Goal: Task Accomplishment & Management: Manage account settings

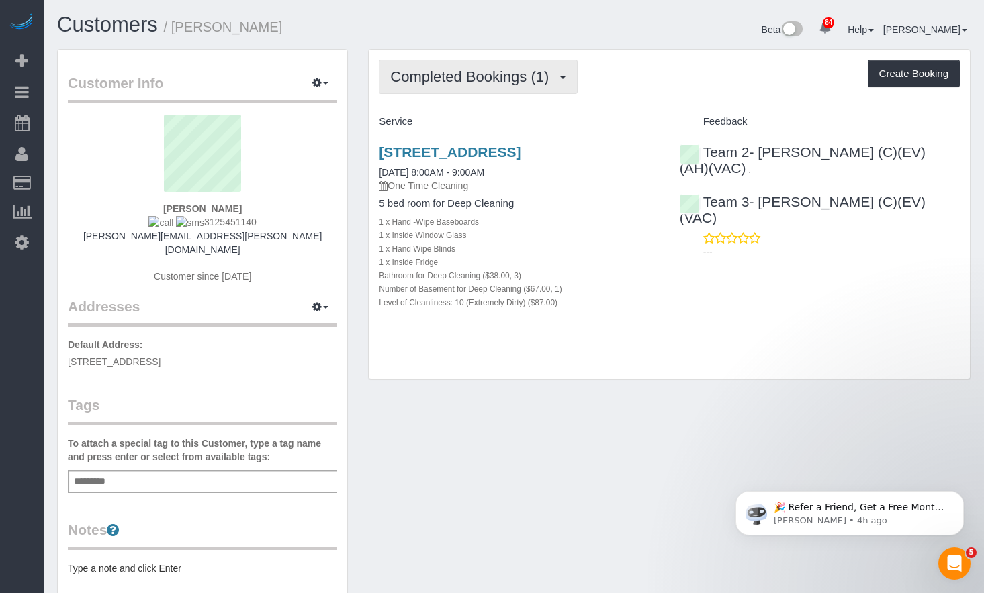
click at [441, 73] on span "Completed Bookings (1)" at bounding box center [472, 76] width 165 height 17
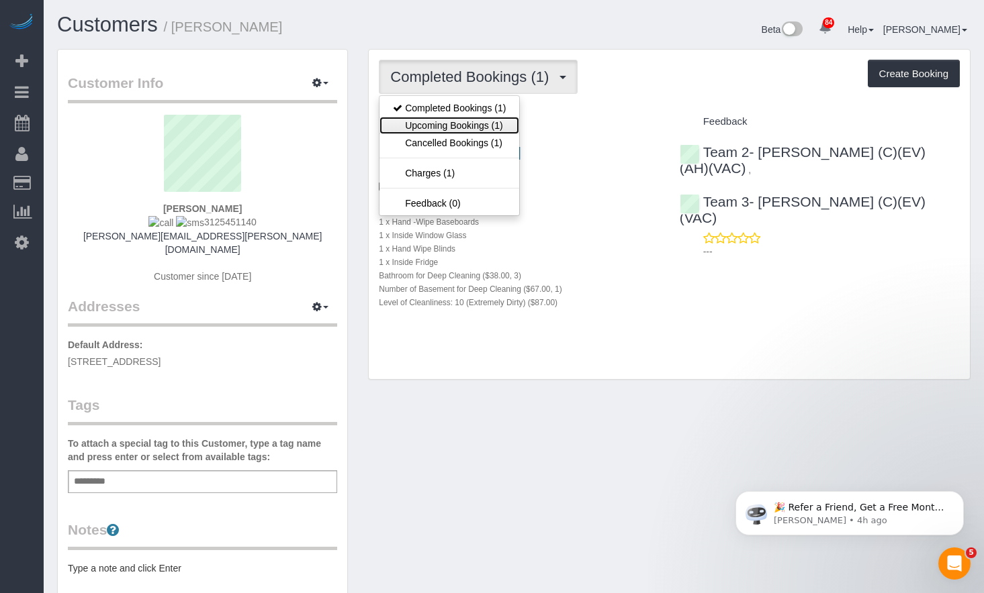
click at [428, 120] on link "Upcoming Bookings (1)" at bounding box center [449, 125] width 140 height 17
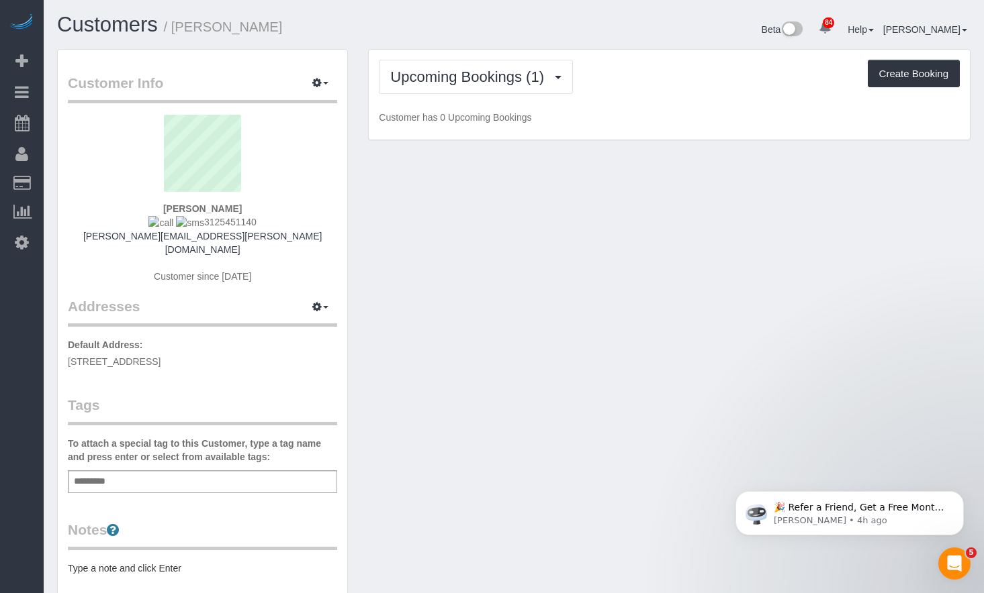
click at [416, 26] on h1 "Customers / Amanda Grace" at bounding box center [280, 24] width 446 height 23
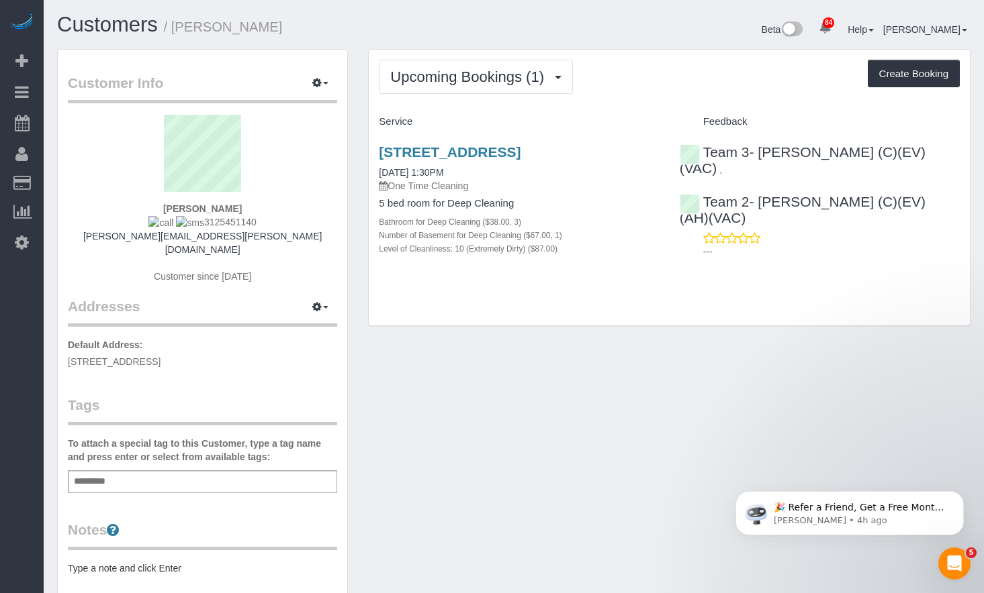
drag, startPoint x: 269, startPoint y: 226, endPoint x: 192, endPoint y: 220, distance: 76.7
click at [192, 220] on div "Amanda Grace 3125451140 amanda.k.grace@gmail.com Customer since 2025" at bounding box center [202, 206] width 269 height 182
copy span "3125451140"
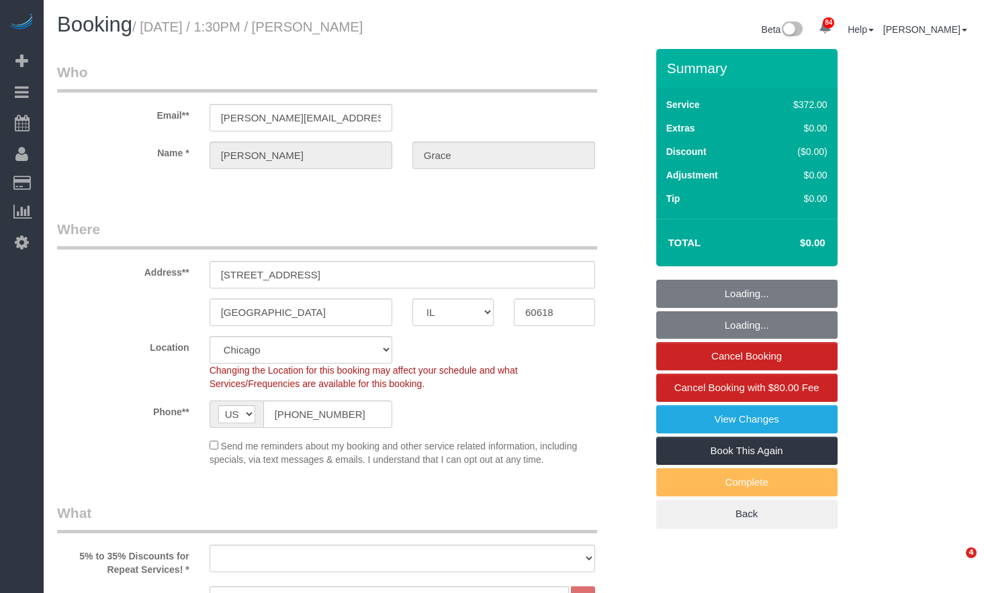
select select "IL"
select select "513"
select select "3"
select select "1"
select select "10"
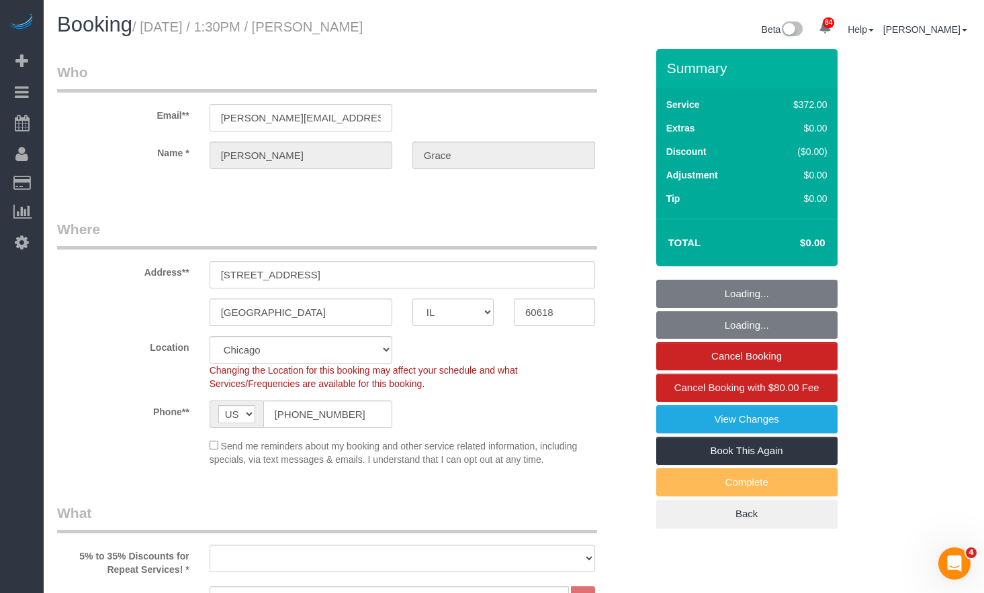
select select "object:957"
select select "number:1"
select select "number:58"
select select "number:139"
select select "number:105"
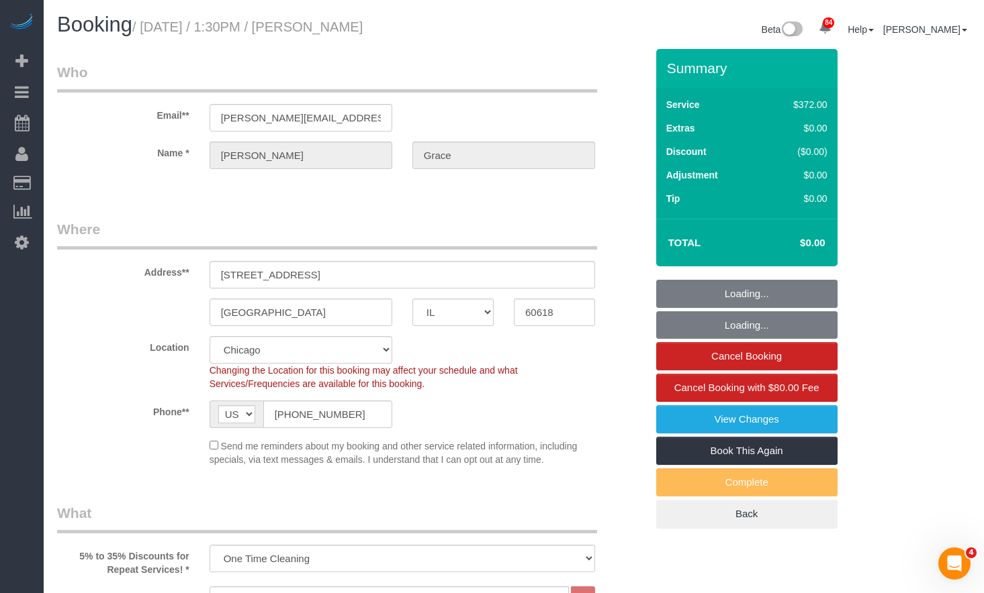
select select "object:1295"
select select "3"
select select "1"
select select "10"
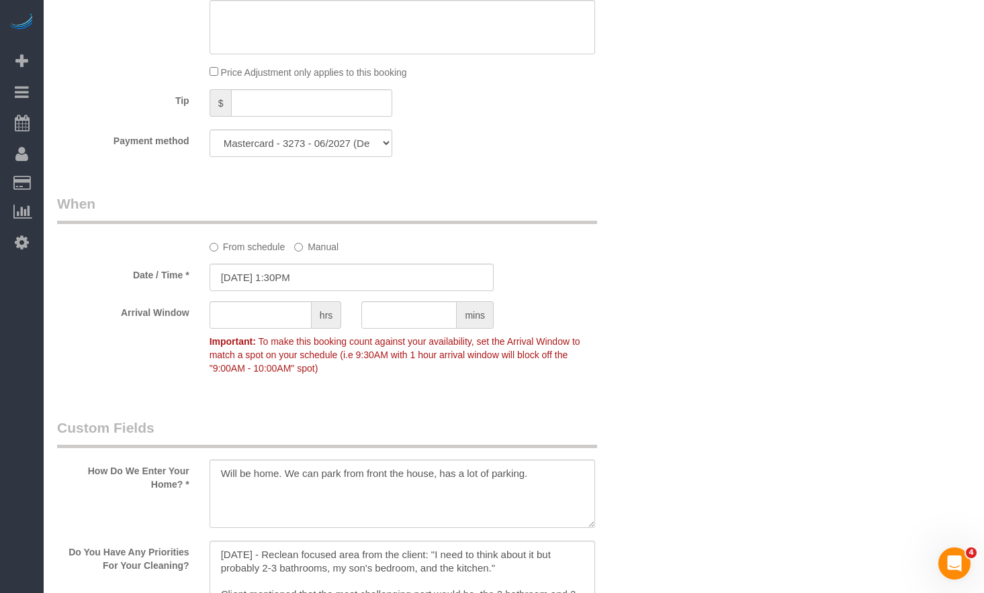
scroll to position [1410, 0]
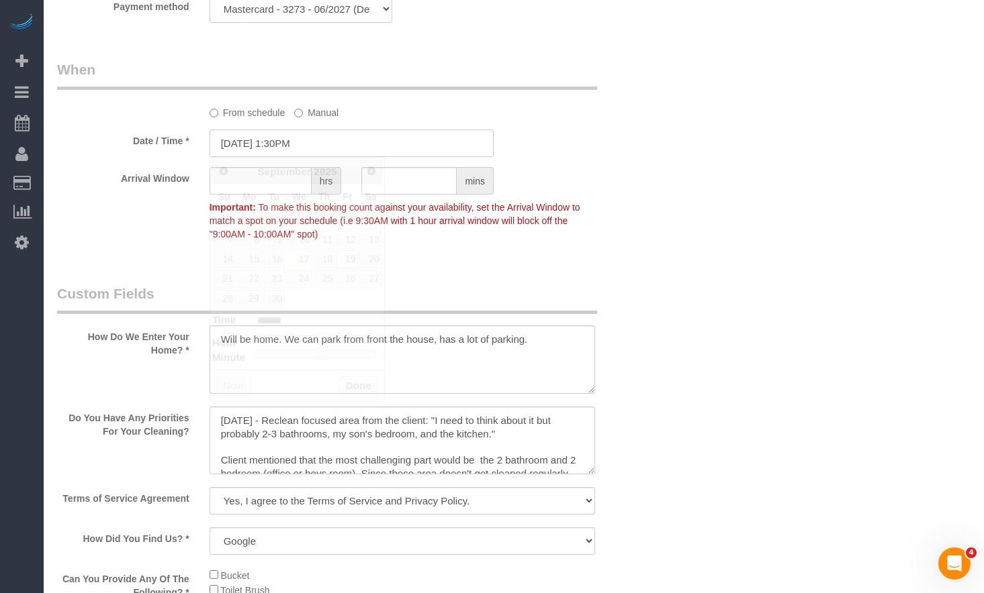
click at [299, 134] on input "09/19/2025 1:30PM" at bounding box center [351, 144] width 284 height 28
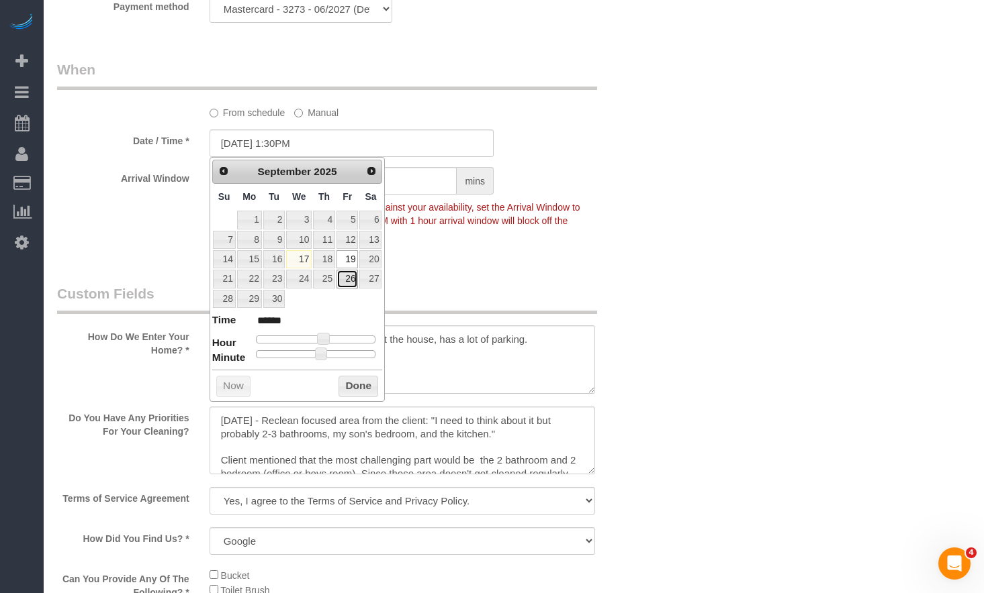
click at [346, 279] on link "26" at bounding box center [346, 279] width 21 height 18
type input "09/26/2025 1:30PM"
drag, startPoint x: 356, startPoint y: 389, endPoint x: 397, endPoint y: 356, distance: 53.0
click at [357, 389] on button "Done" at bounding box center [358, 386] width 40 height 21
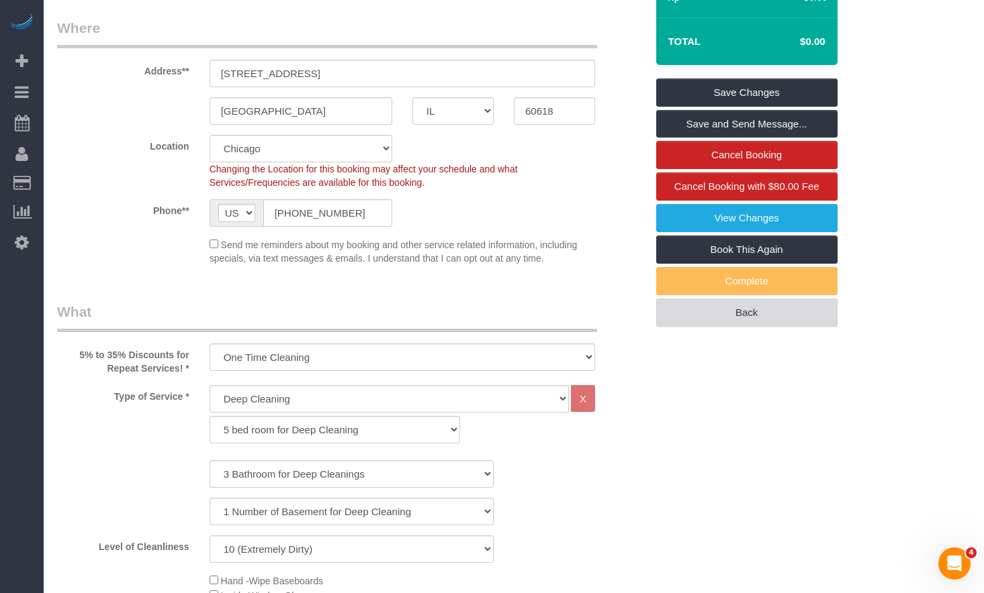
scroll to position [0, 0]
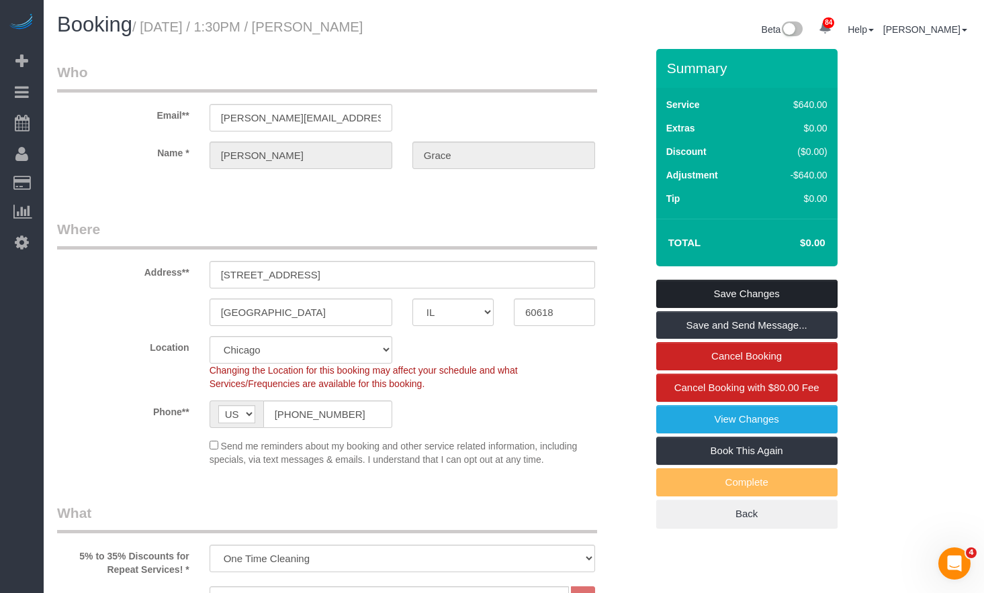
click at [732, 295] on link "Save Changes" at bounding box center [746, 294] width 181 height 28
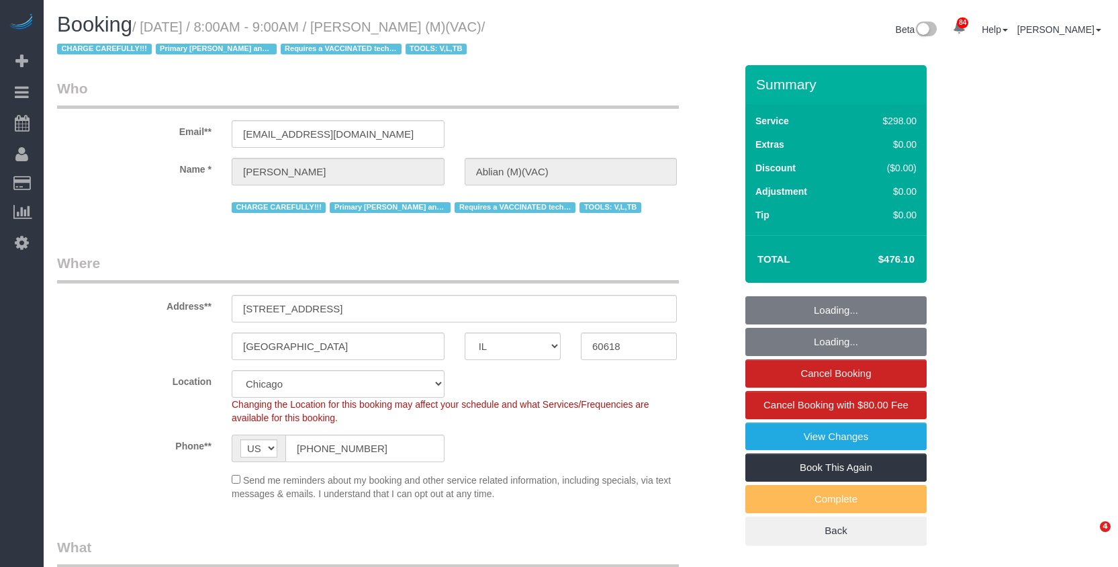
select select "IL"
select select "number:1"
select select "number:58"
select select "number:139"
select select "number:104"
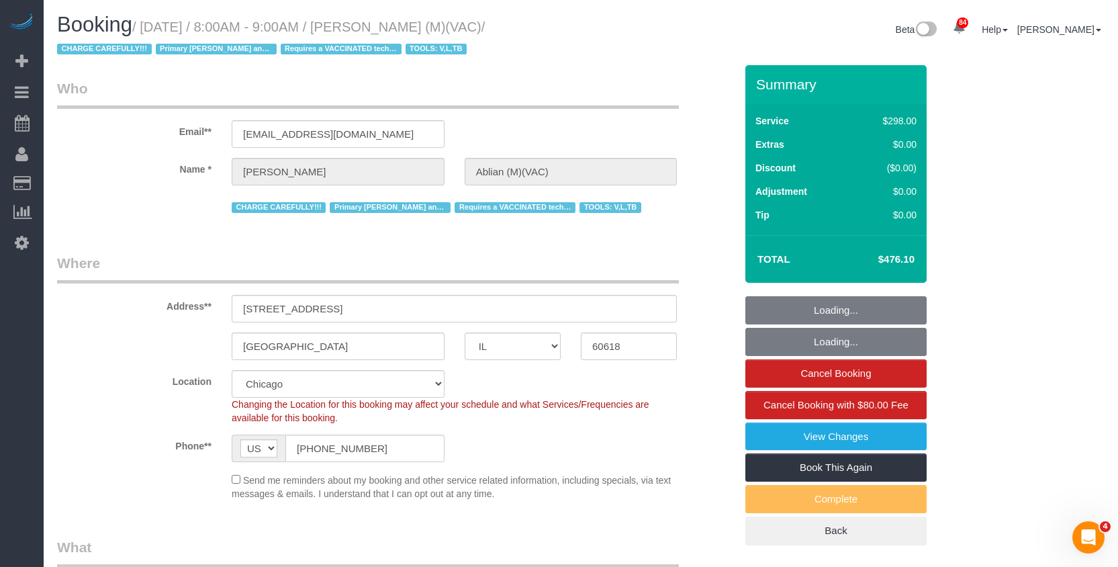
select select "object:1181"
select select "5"
select select "1"
select select "spot1"
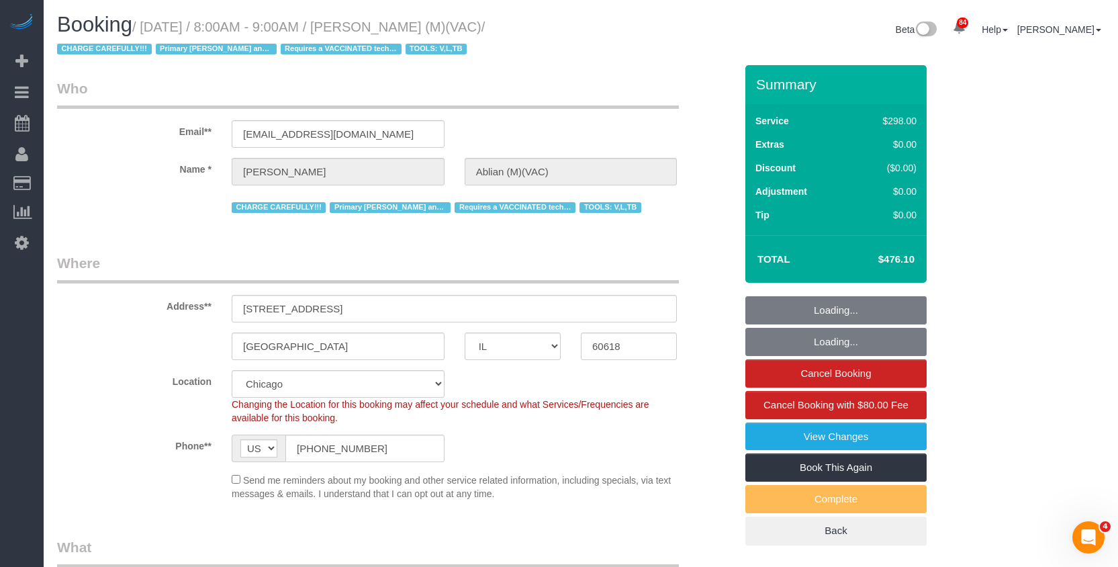
drag, startPoint x: 865, startPoint y: 256, endPoint x: 929, endPoint y: 261, distance: 64.0
click at [929, 261] on div "Summary Service $298.00 Extras $0.00 Discount ($0.00) Adjustment $0.00 Tip $0.00" at bounding box center [866, 318] width 262 height 507
select select "5"
select select "1"
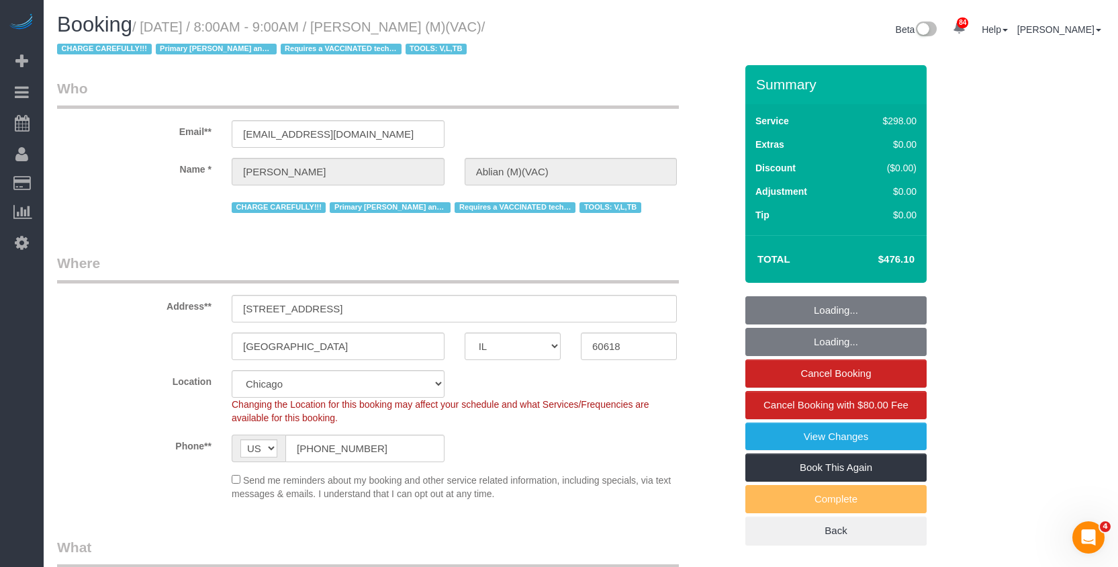
copy table "Total"
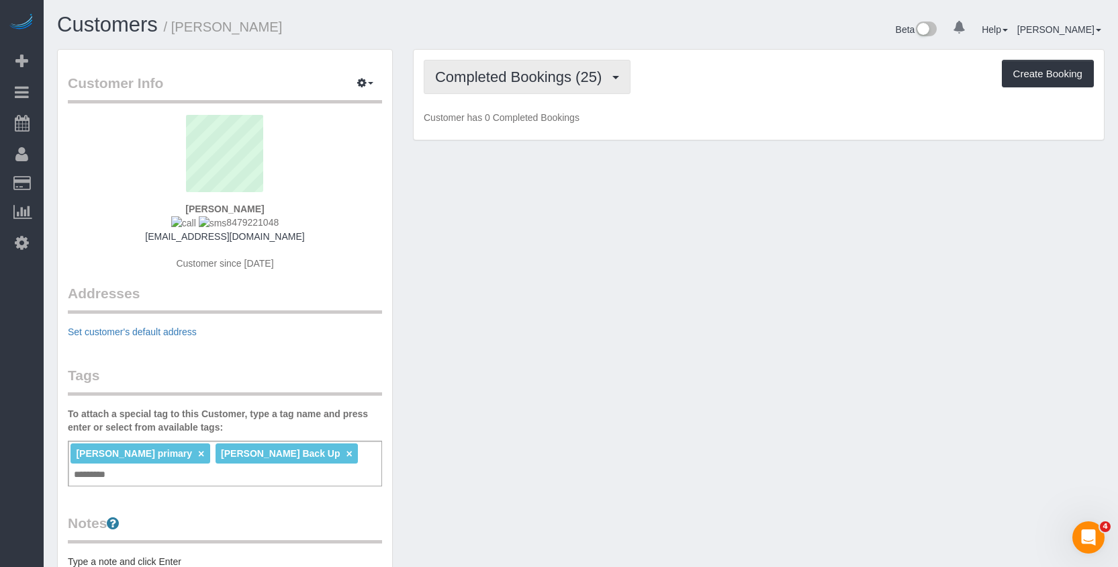
click at [559, 89] on button "Completed Bookings (25)" at bounding box center [527, 77] width 207 height 34
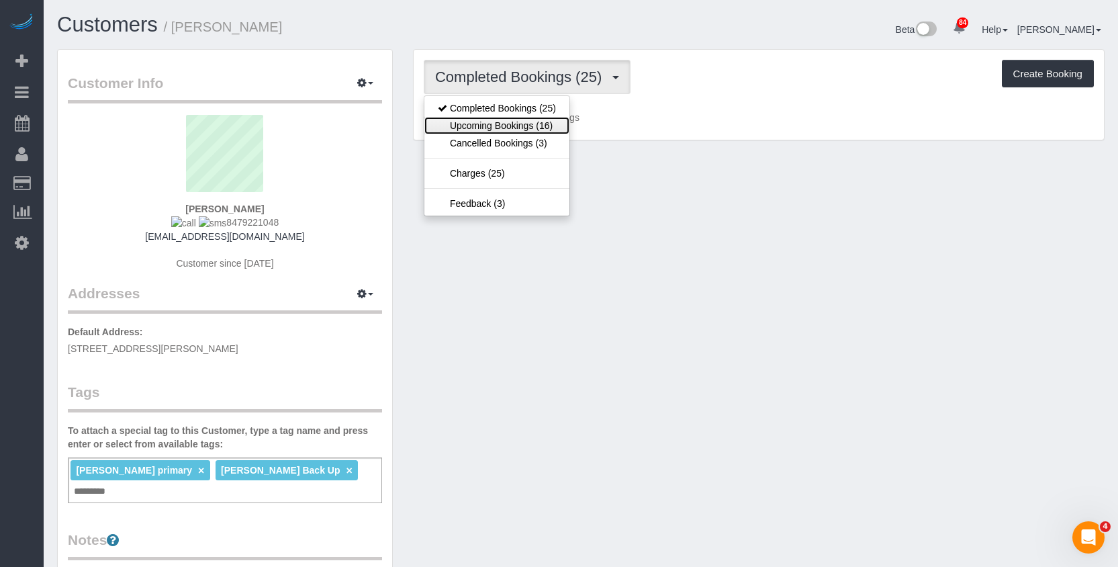
click at [544, 128] on link "Upcoming Bookings (16)" at bounding box center [496, 125] width 145 height 17
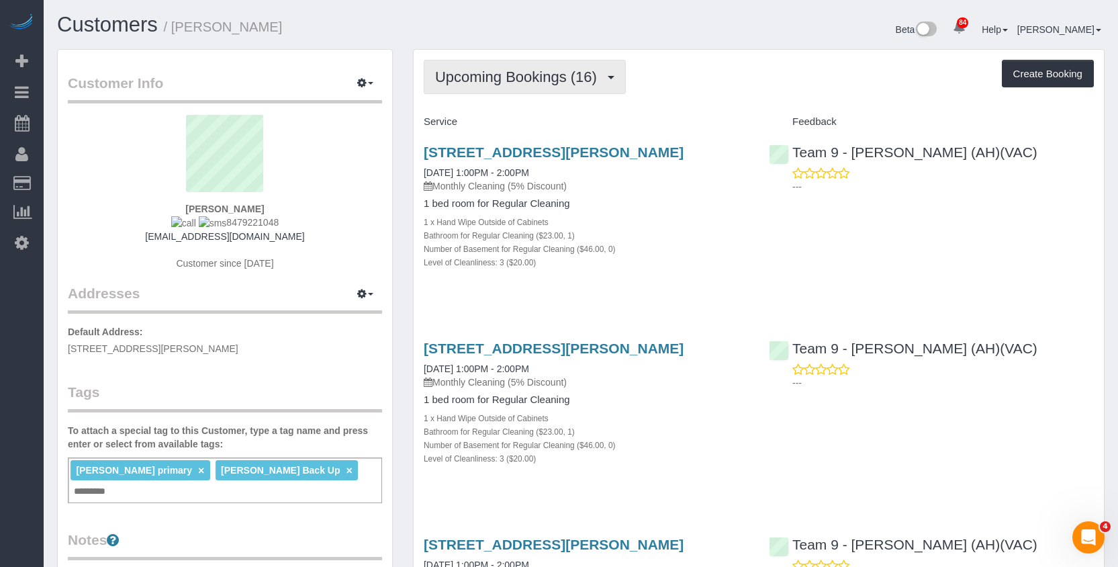
click at [540, 75] on span "Upcoming Bookings (16)" at bounding box center [519, 76] width 169 height 17
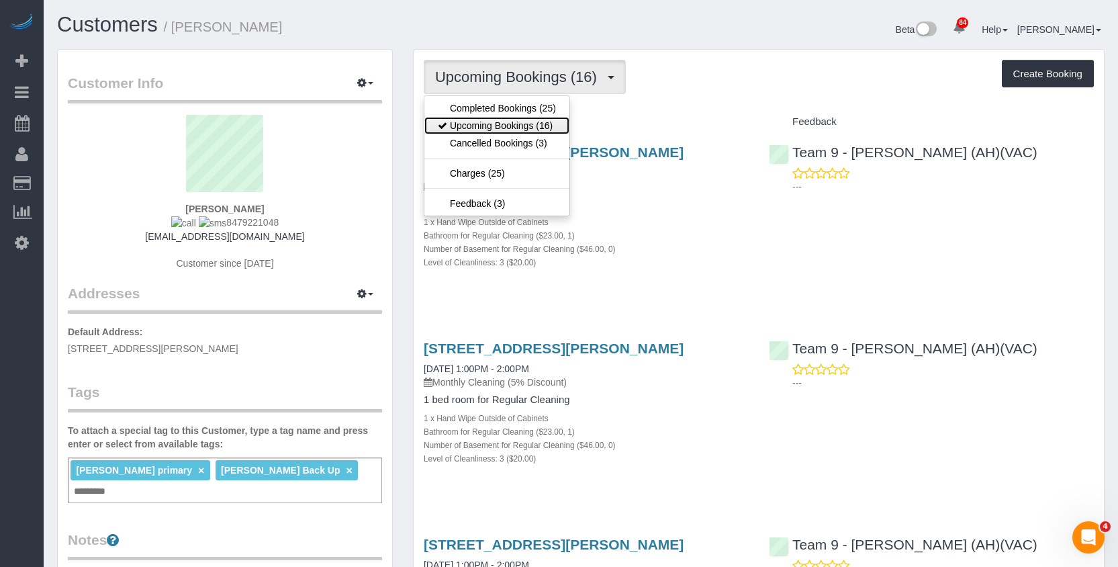
click at [548, 126] on link "Upcoming Bookings (16)" at bounding box center [496, 125] width 145 height 17
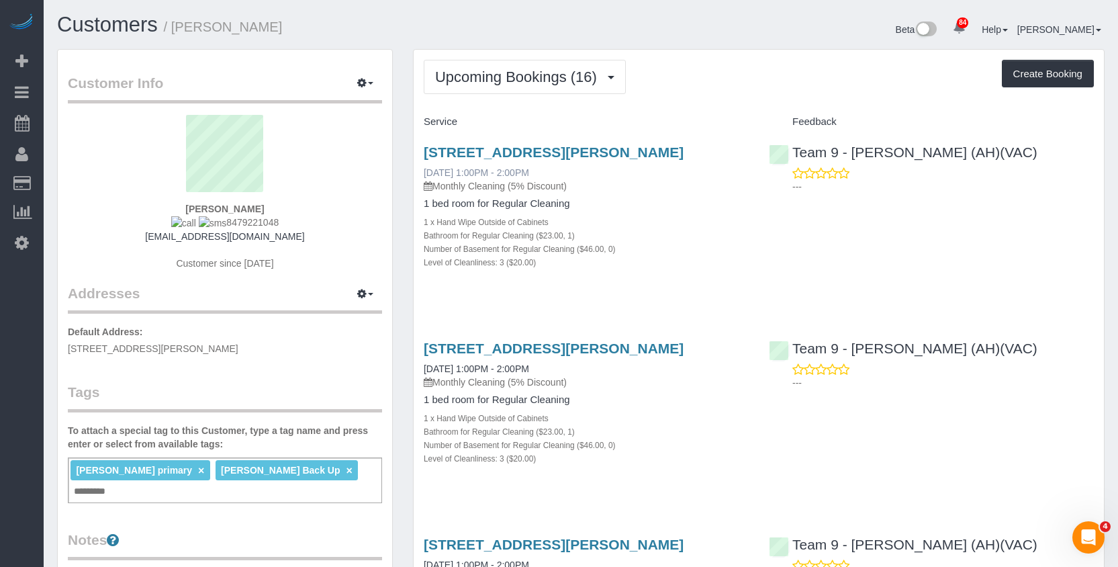
drag, startPoint x: 724, startPoint y: 152, endPoint x: 462, endPoint y: 169, distance: 262.4
click at [424, 154] on h3 "4126 Jody Ct, Rolling Meadows, IL 60008" at bounding box center [586, 151] width 325 height 15
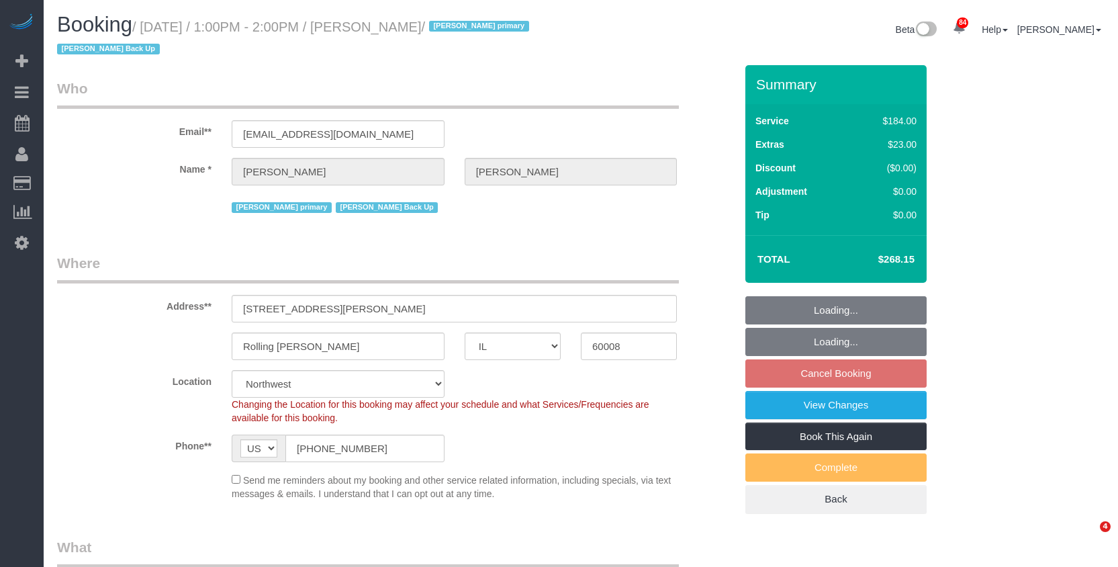
select select "IL"
select select "number:1"
select select "number:63"
select select "number:139"
select select "number:105"
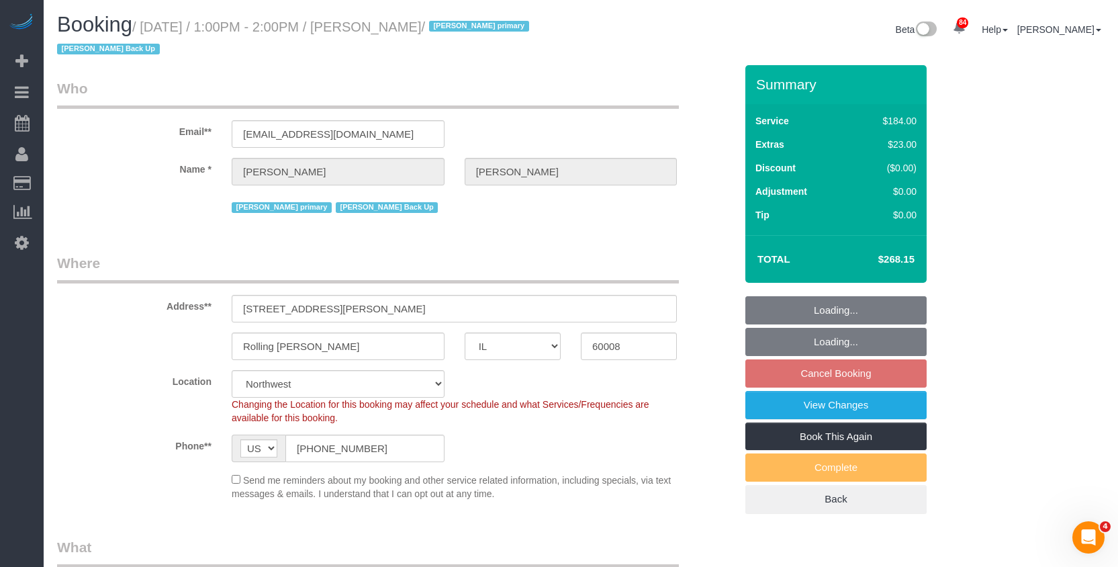
select select "object:1041"
select select "string:fspay-a6b36084-6004-4d5c-a53d-02f0fceae1f6"
select select "512"
select select "3"
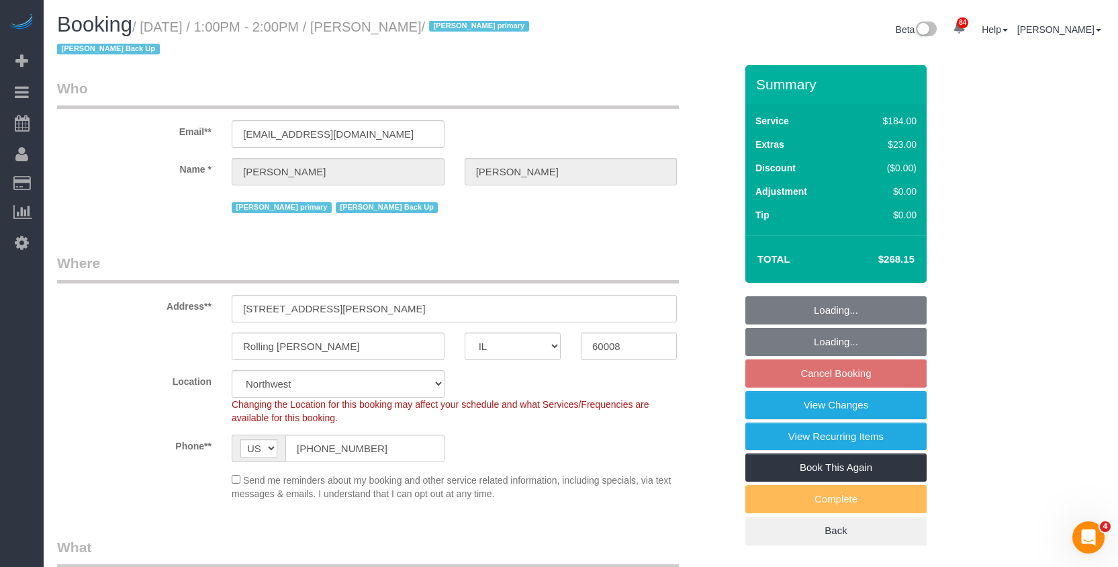
select select "object:1197"
select select "3"
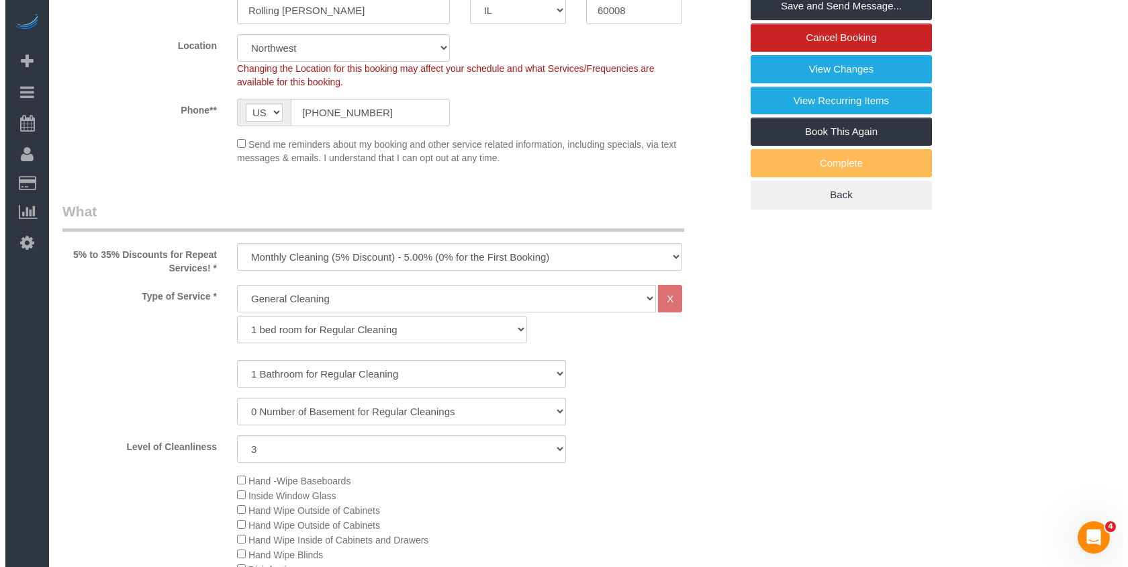
scroll to position [134, 0]
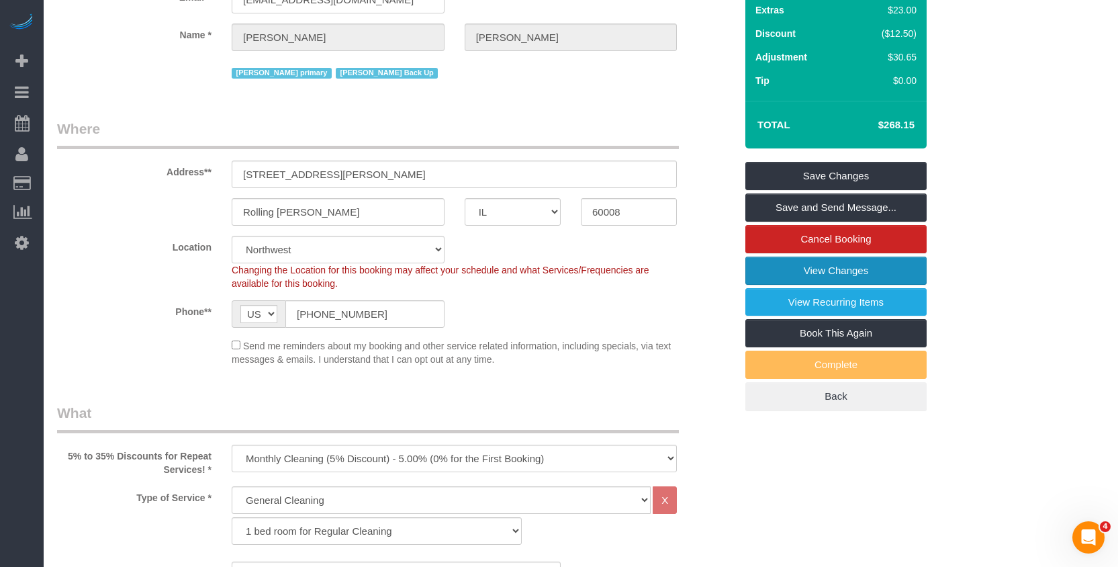
click at [886, 269] on link "View Changes" at bounding box center [835, 270] width 181 height 28
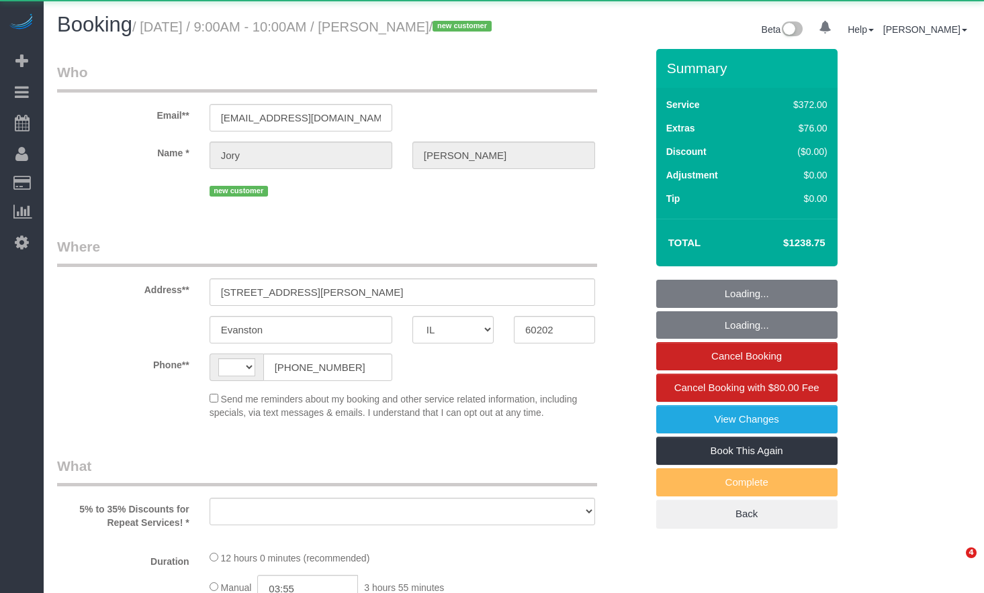
select select "IL"
select select "string:US"
select select "object:829"
select select "string:fspay-d3c64942-7081-4186-955f-4fbb25d35788"
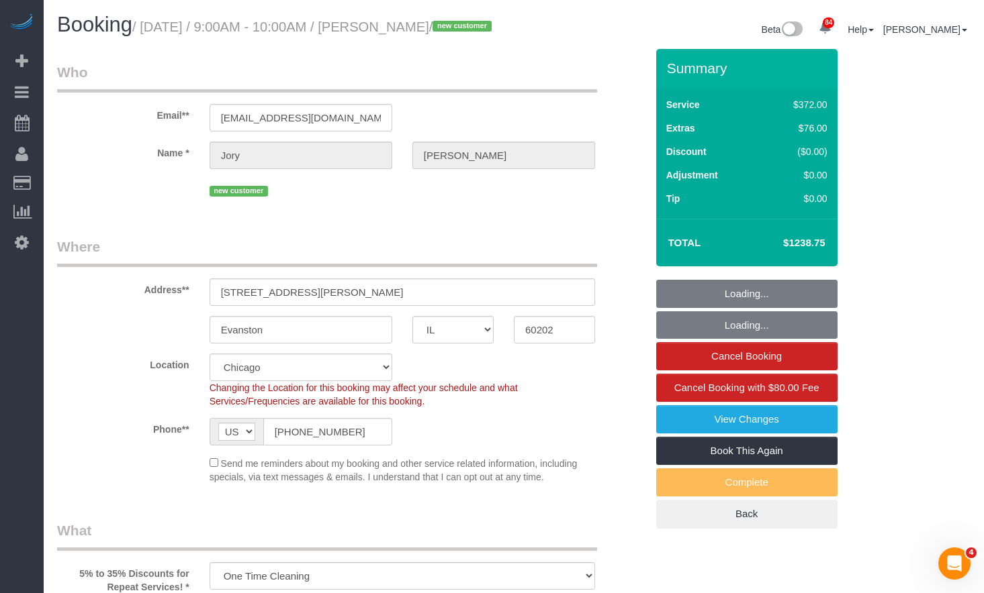
select select "514"
select select "5"
select select "1"
select select "10"
select select "number:1"
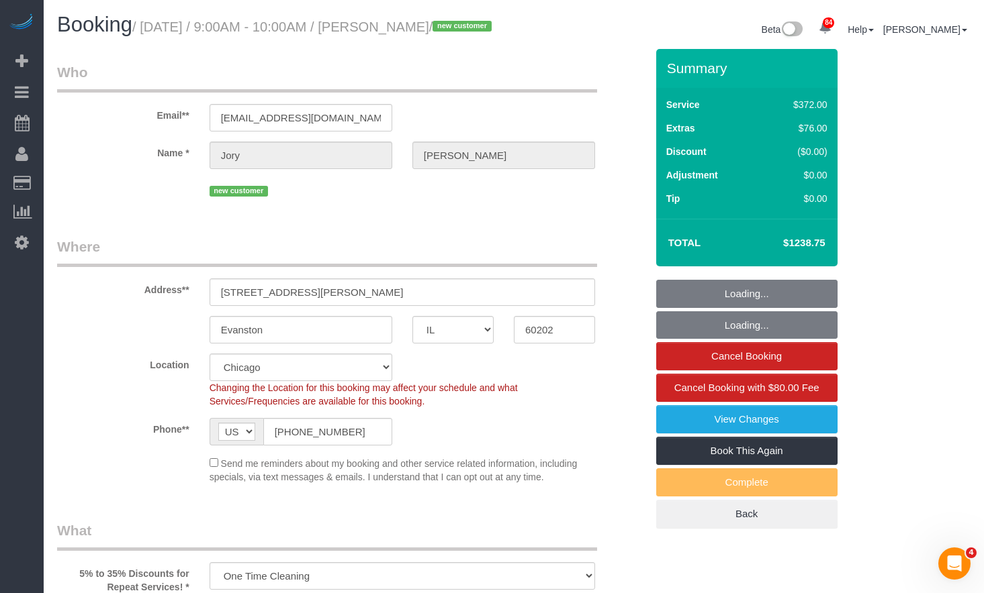
select select "number:69"
select select "number:139"
select select "number:104"
select select "object:1356"
select select "spot1"
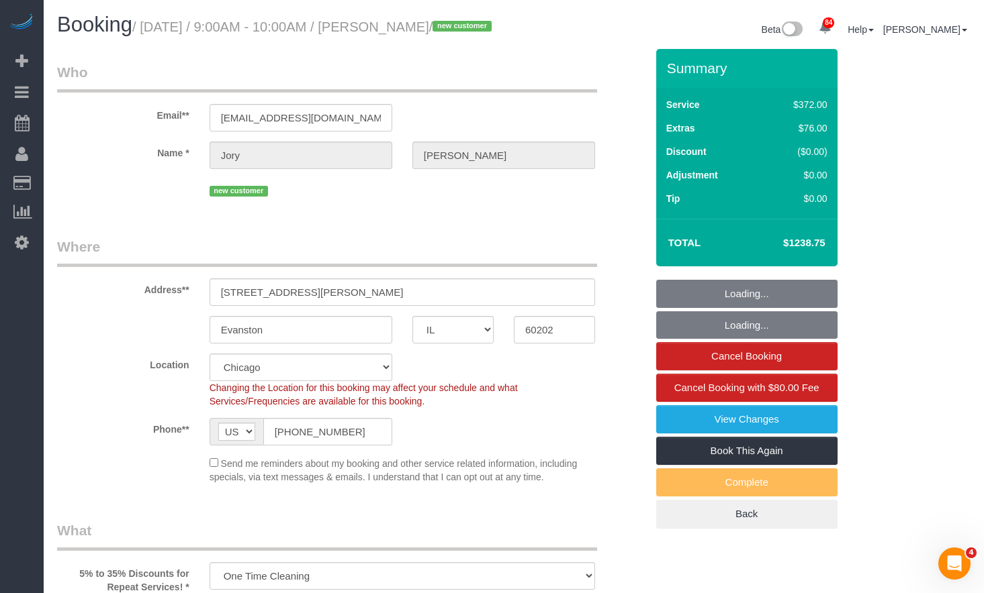
select select "5"
select select "1"
select select "10"
